Goal: Task Accomplishment & Management: Complete application form

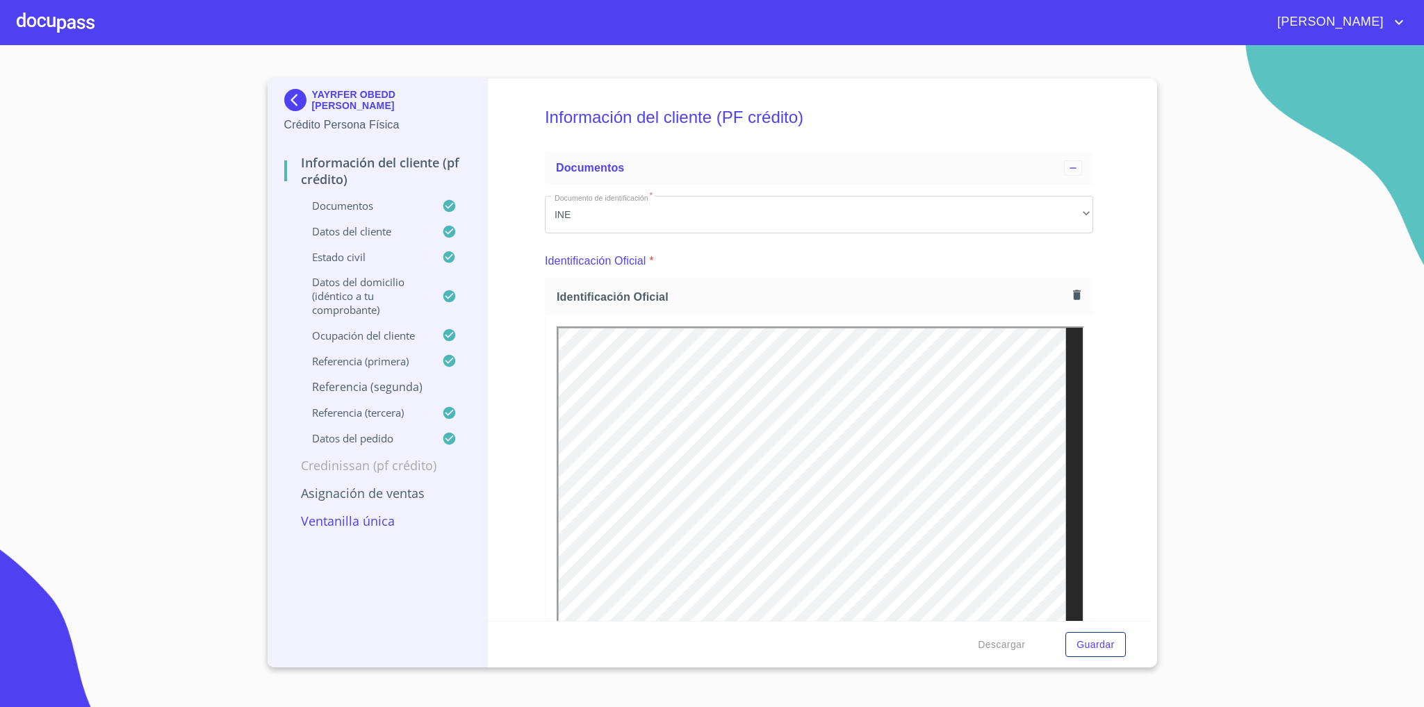
click at [290, 102] on img at bounding box center [298, 100] width 28 height 22
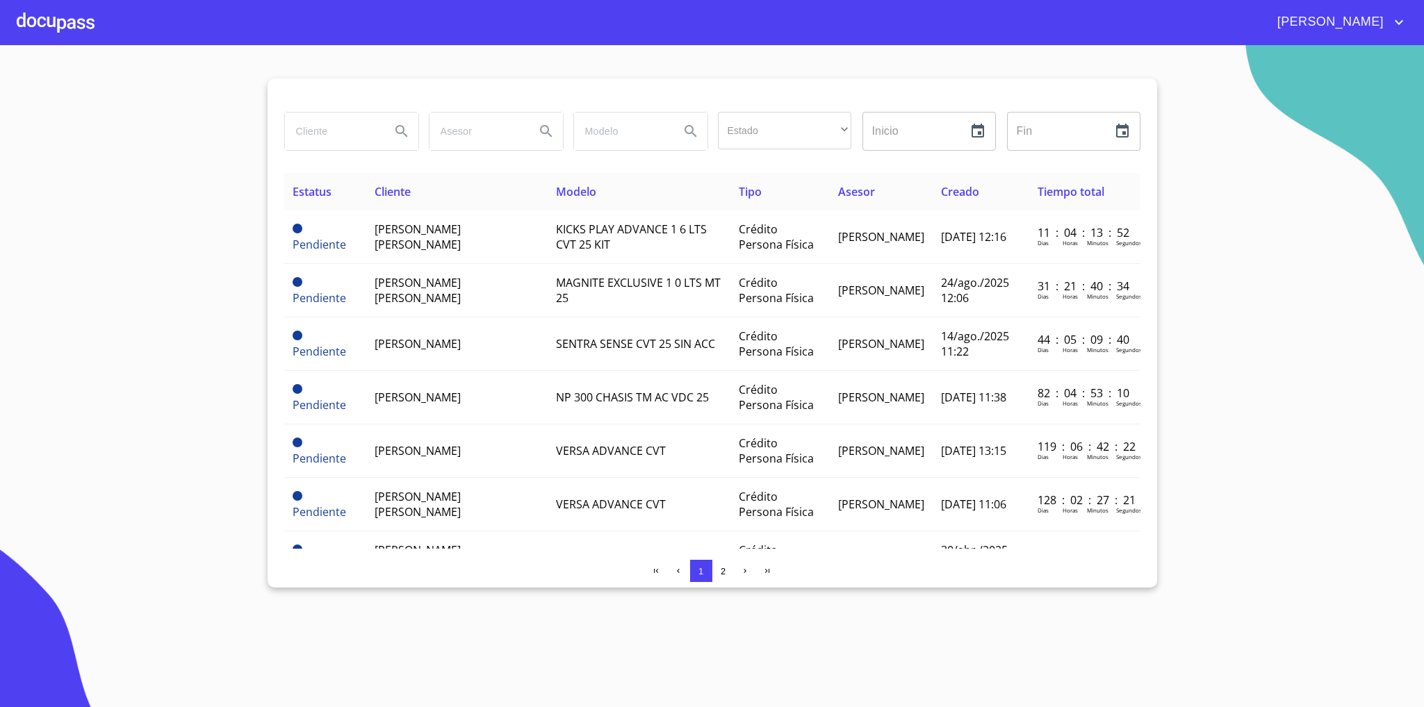
click at [73, 29] on div at bounding box center [56, 22] width 78 height 44
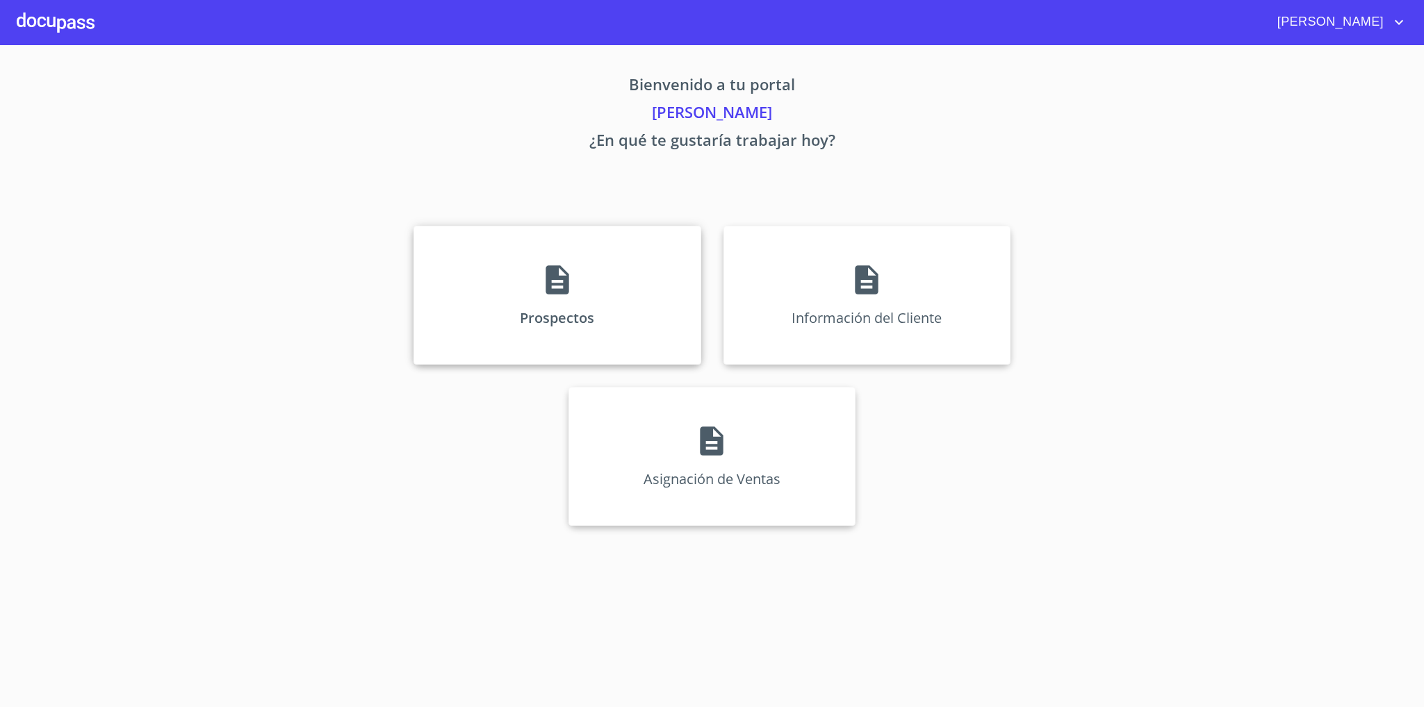
click at [634, 307] on div "Prospectos" at bounding box center [556, 295] width 287 height 139
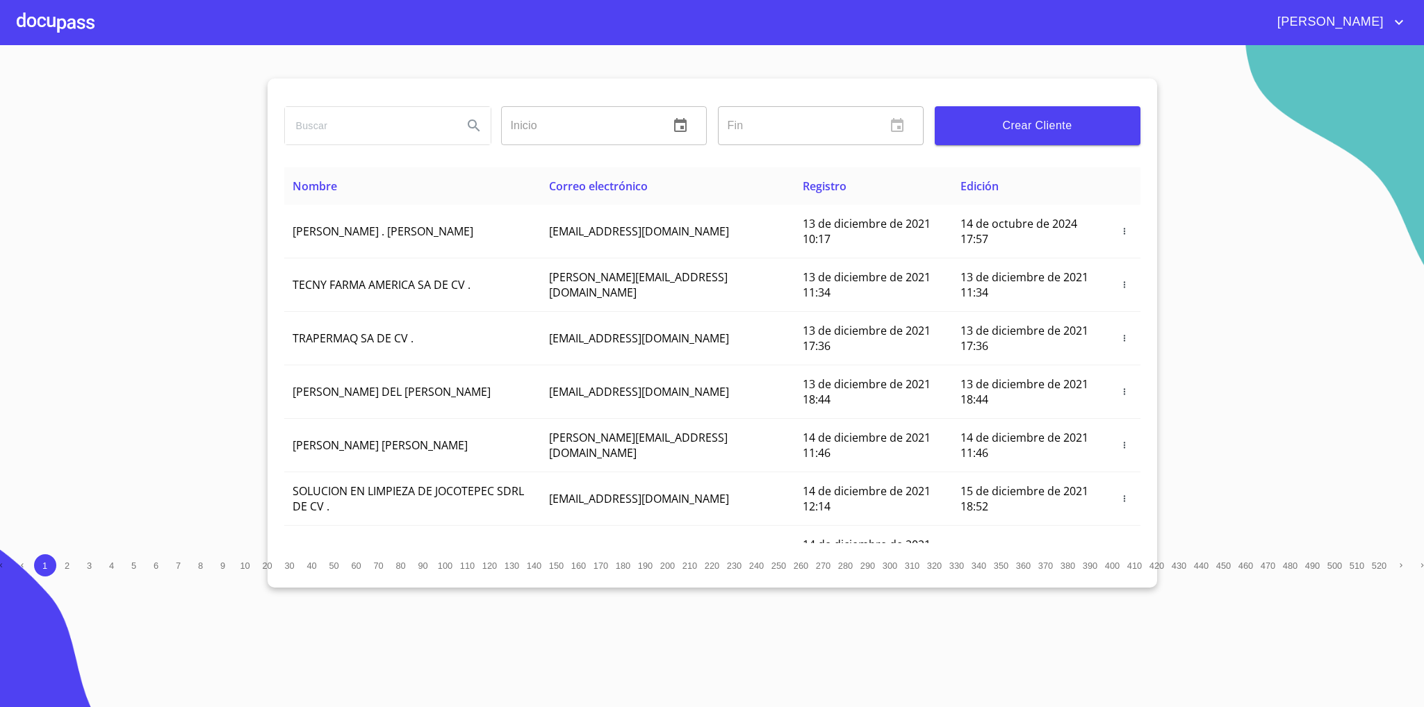
click at [1070, 130] on span "Crear Cliente" at bounding box center [1037, 125] width 183 height 19
